Goal: Information Seeking & Learning: Understand process/instructions

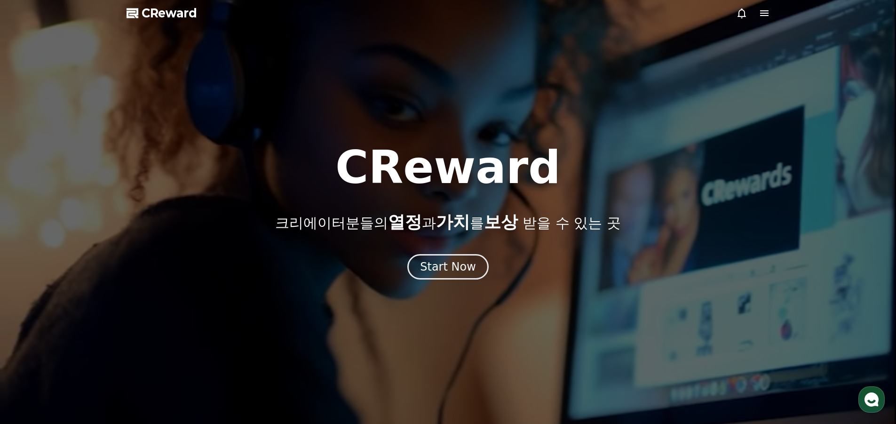
click at [768, 12] on icon at bounding box center [764, 13] width 11 height 11
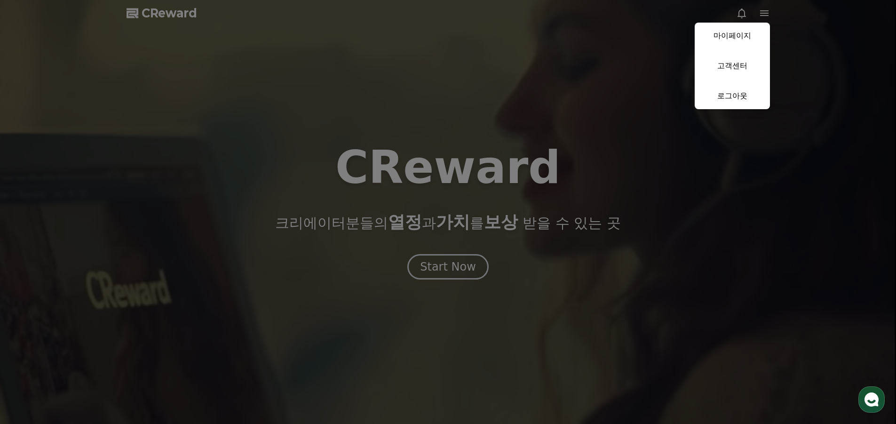
click at [675, 181] on button "close" at bounding box center [448, 212] width 896 height 424
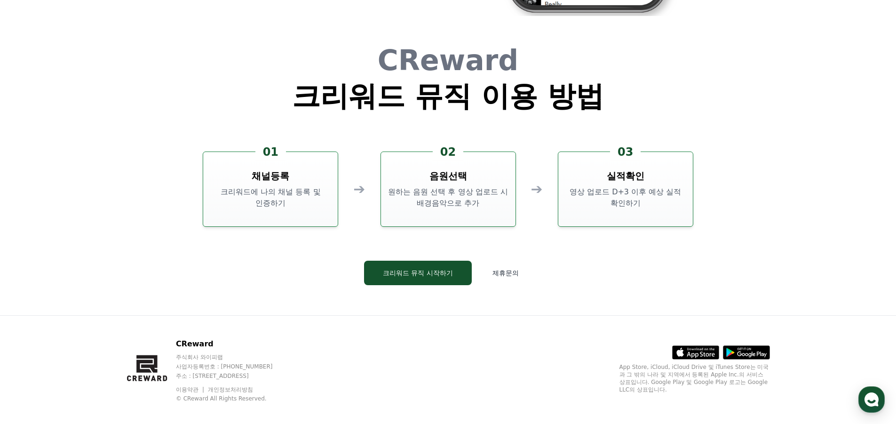
scroll to position [2549, 0]
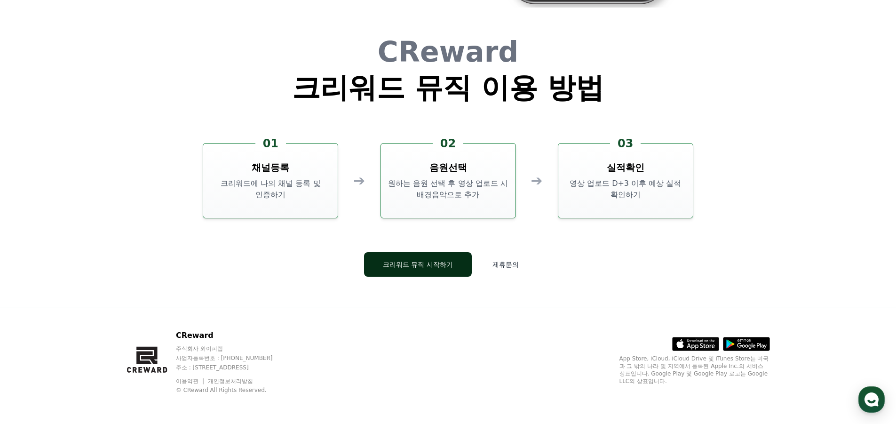
click at [413, 265] on button "크리워드 뮤직 시작하기" at bounding box center [418, 264] width 108 height 24
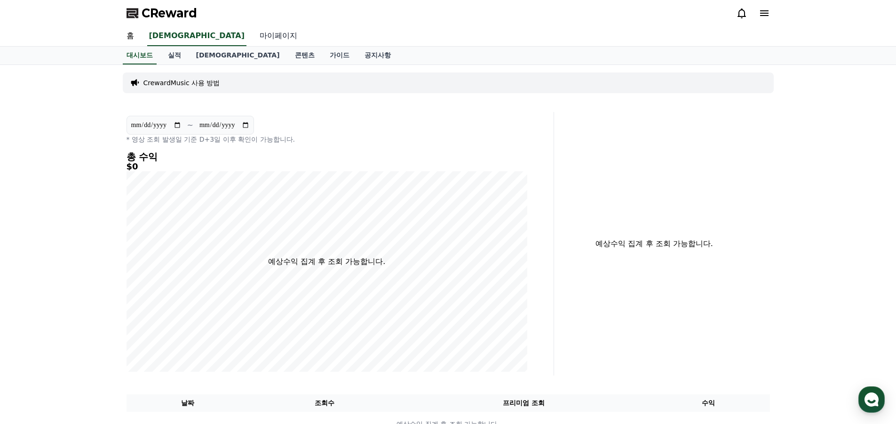
click at [252, 32] on link "마이페이지" at bounding box center [278, 36] width 53 height 20
select select "**********"
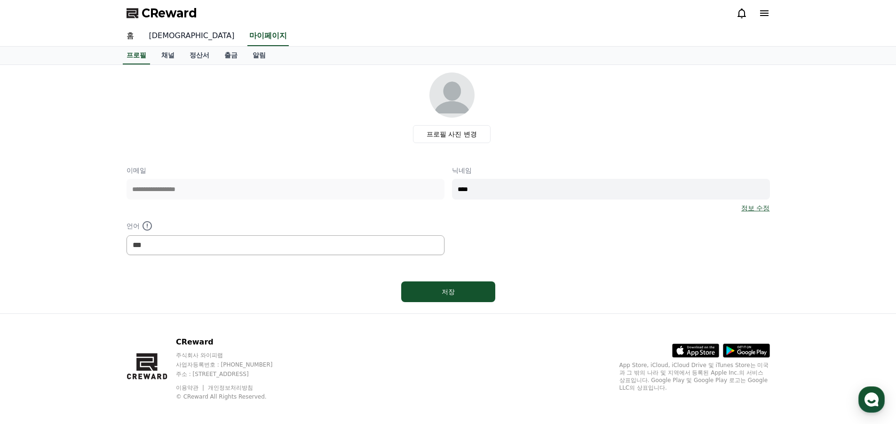
click at [150, 40] on link "[DEMOGRAPHIC_DATA]" at bounding box center [192, 36] width 101 height 20
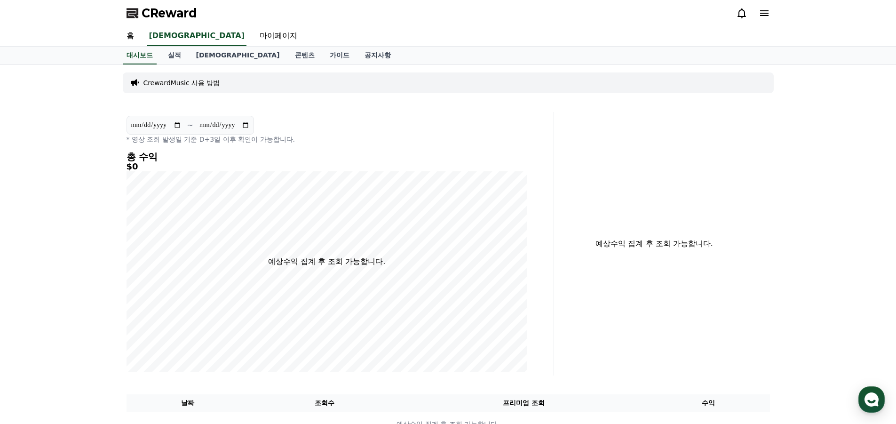
click at [178, 87] on div "CrewardMusic 사용 방법" at bounding box center [448, 82] width 651 height 21
click at [181, 85] on p "CrewardMusic 사용 방법" at bounding box center [181, 82] width 77 height 9
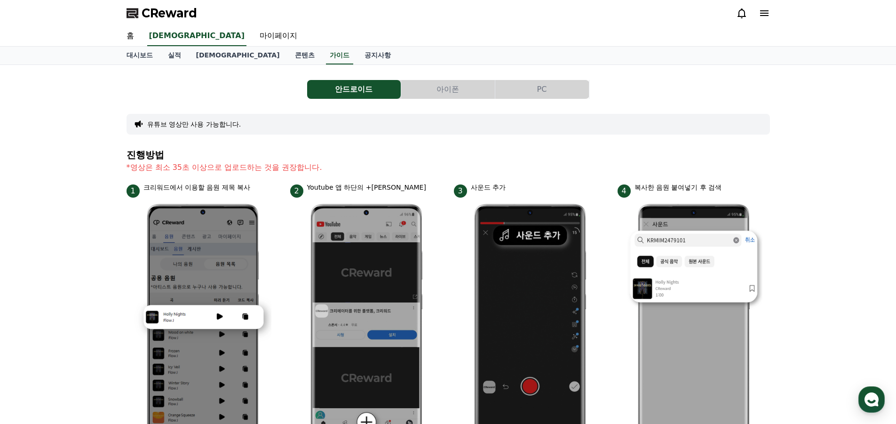
click at [523, 88] on button "PC" at bounding box center [542, 89] width 94 height 19
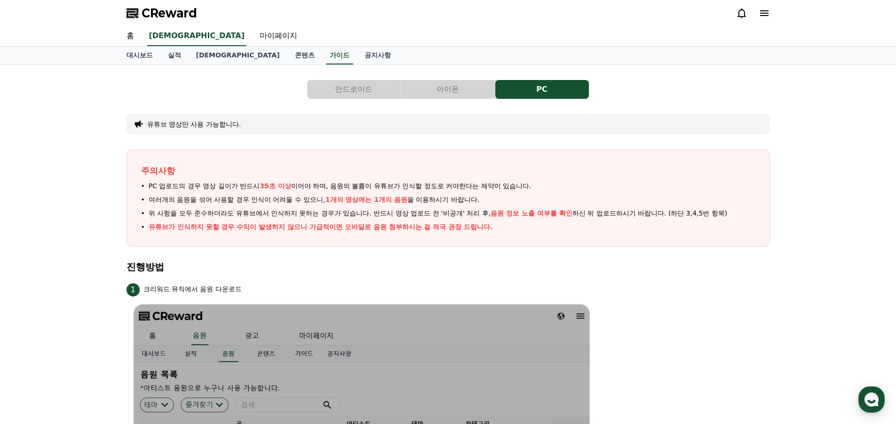
click at [441, 94] on button "아이폰" at bounding box center [448, 89] width 94 height 19
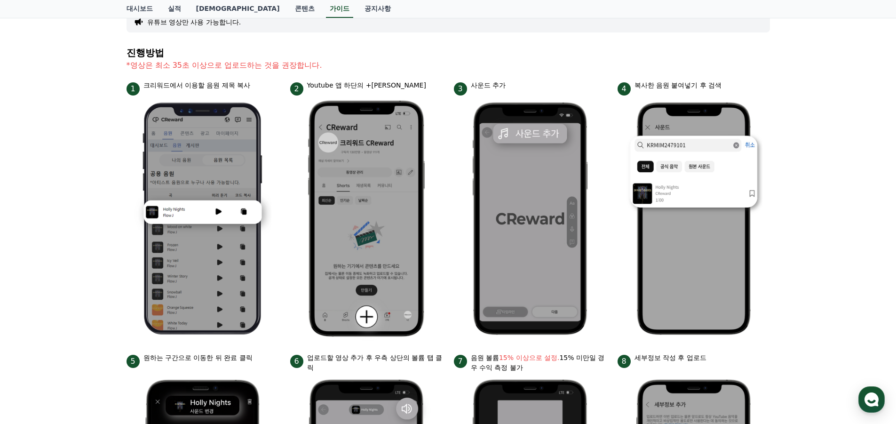
scroll to position [92, 0]
